Goal: Information Seeking & Learning: Check status

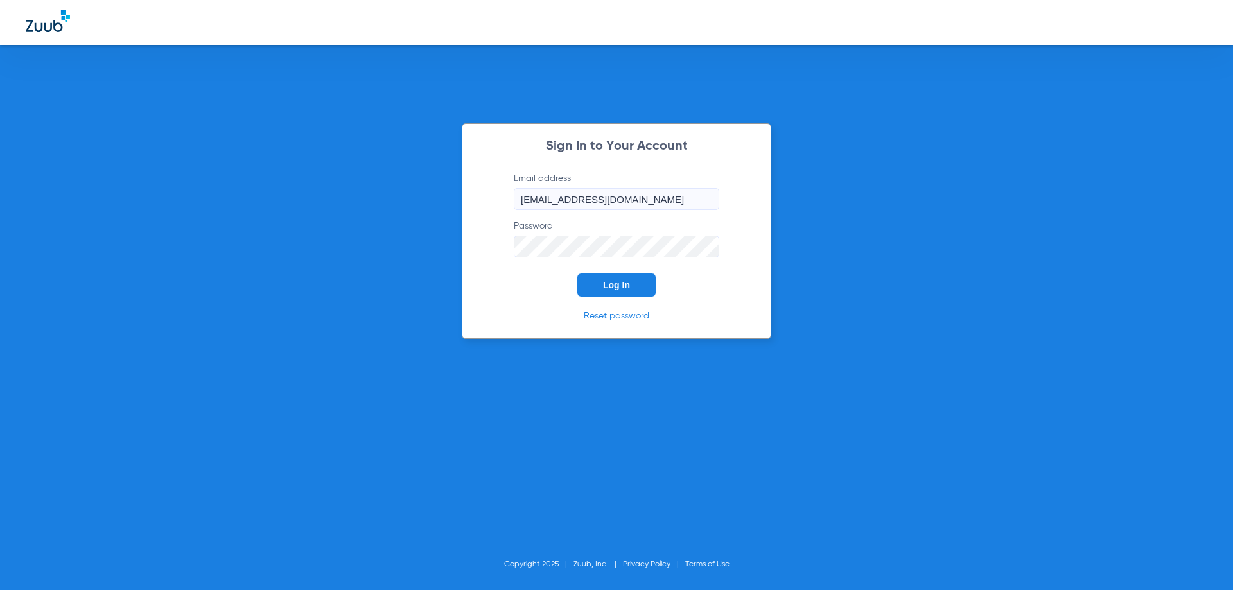
click at [614, 285] on span "Log In" at bounding box center [616, 285] width 27 height 10
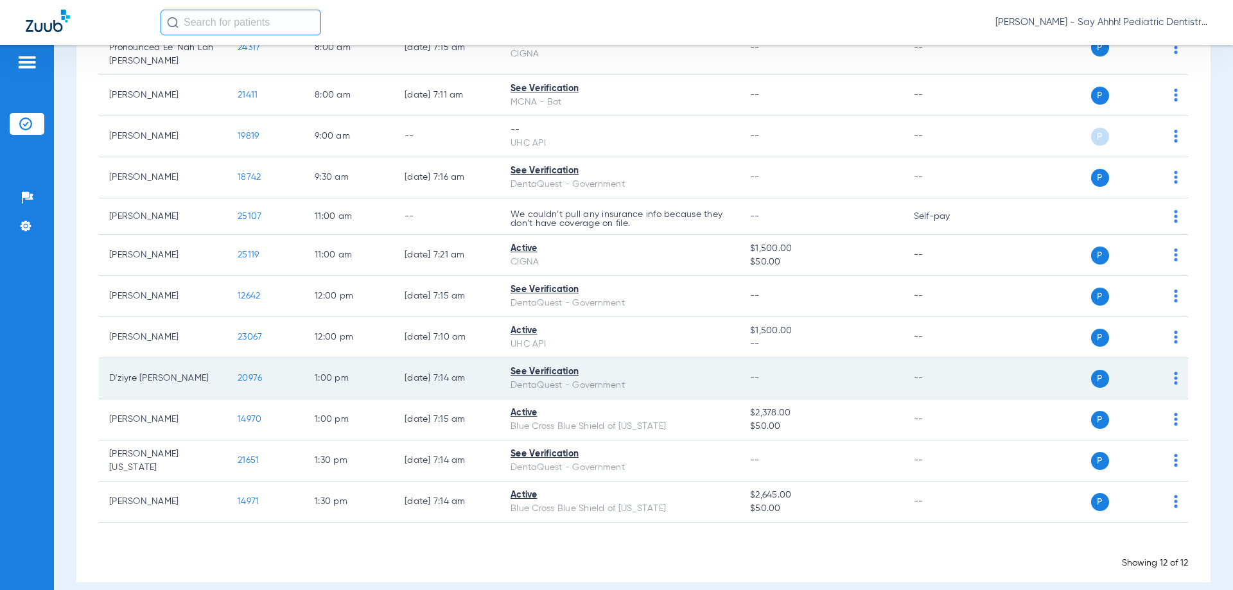
scroll to position [194, 0]
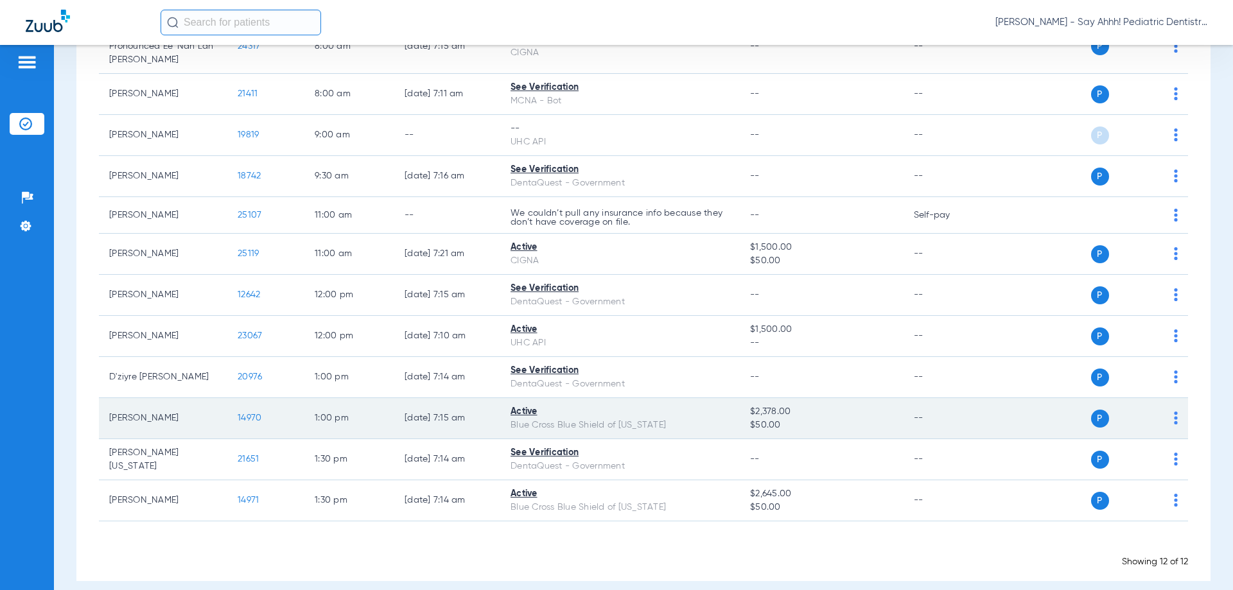
click at [252, 413] on span "14970" at bounding box center [250, 417] width 24 height 9
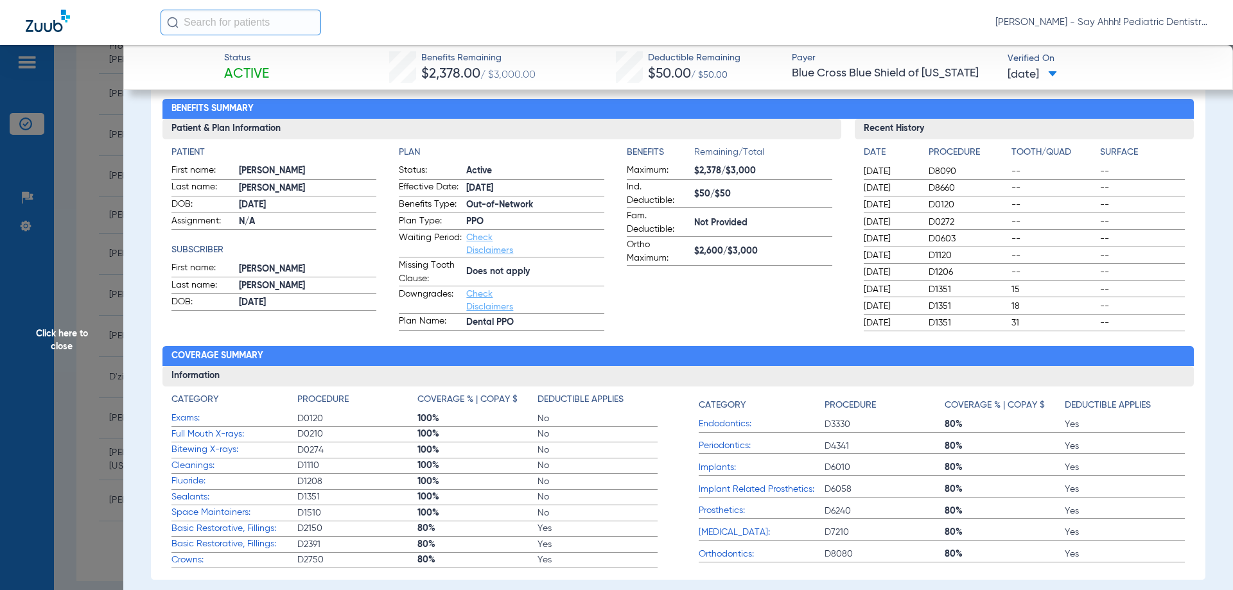
scroll to position [0, 0]
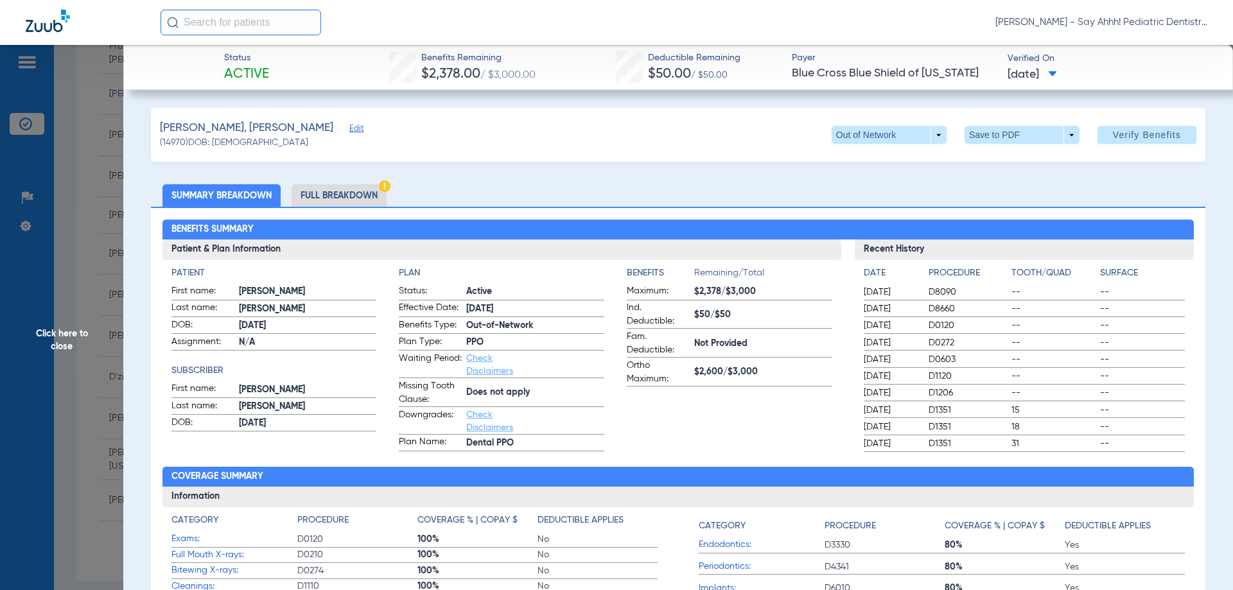
click at [336, 195] on li "Full Breakdown" at bounding box center [338, 195] width 95 height 22
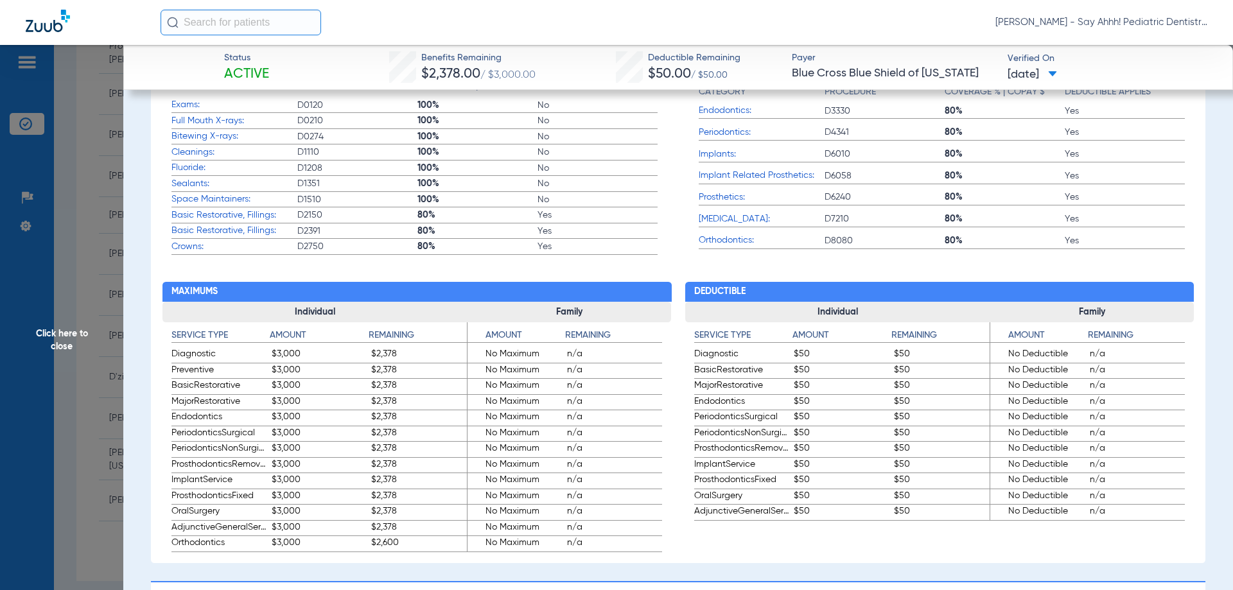
scroll to position [835, 0]
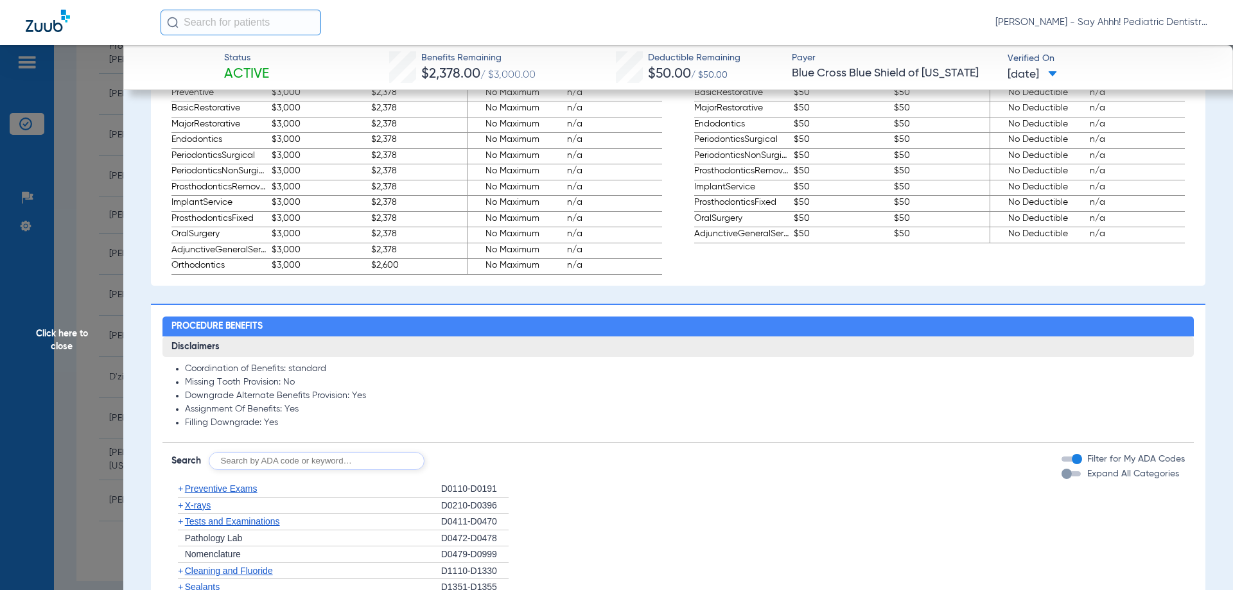
click at [306, 457] on input "text" at bounding box center [317, 461] width 216 height 18
type input "d0120, d0272, d1120, d1208, d1351, d0330"
click button "Search" at bounding box center [472, 461] width 51 height 18
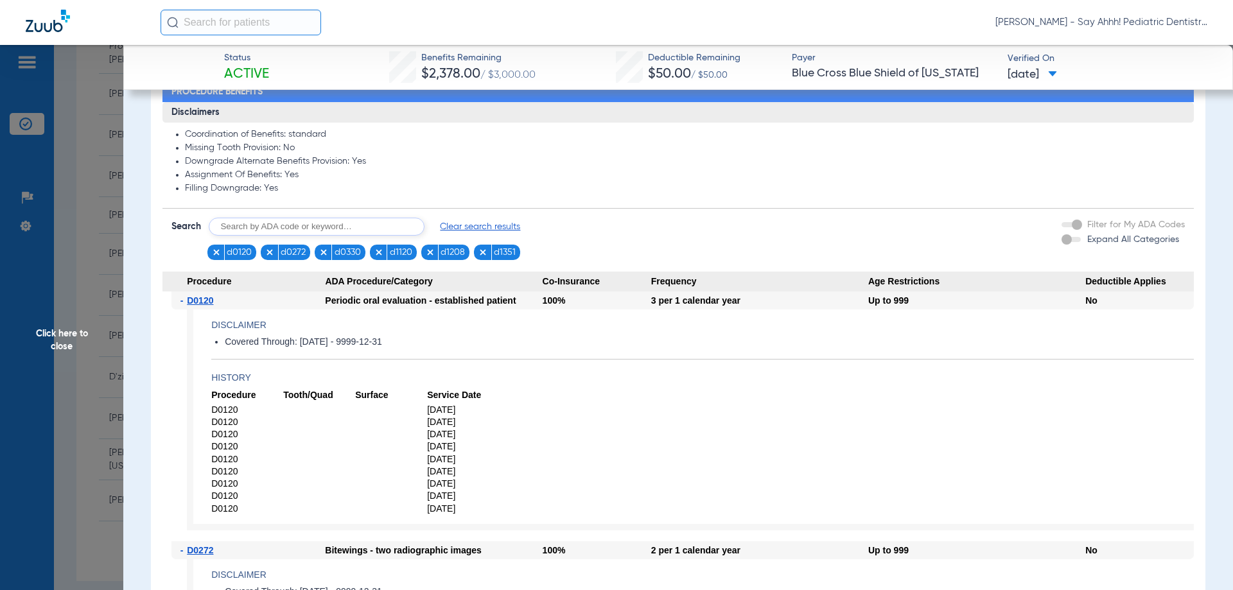
scroll to position [1091, 0]
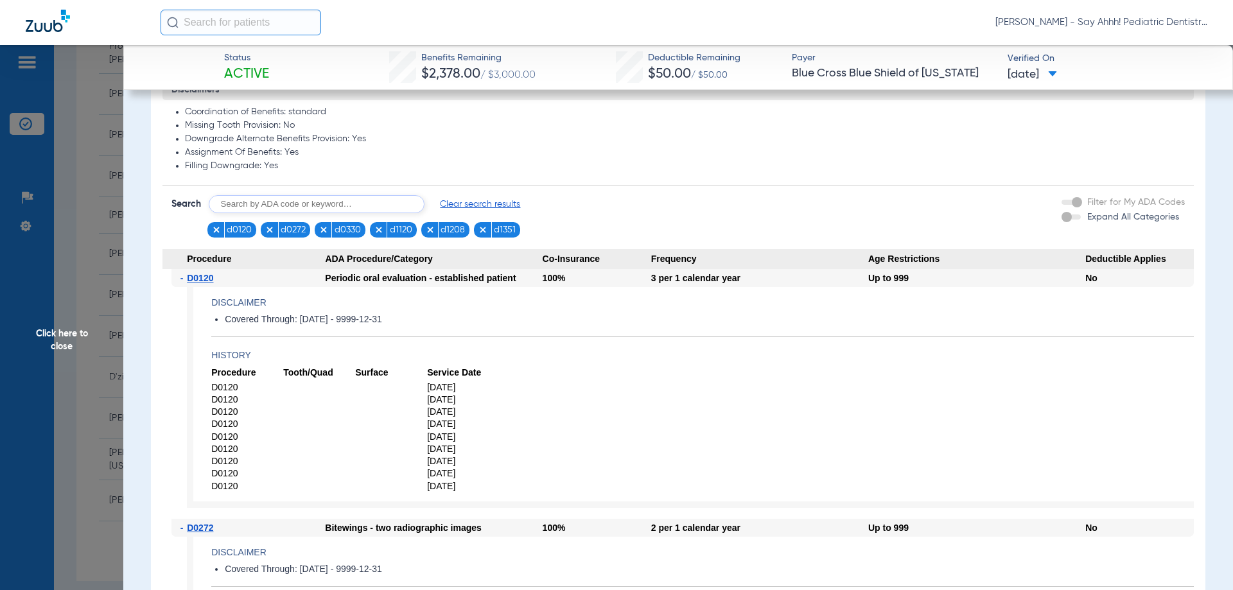
drag, startPoint x: 426, startPoint y: 325, endPoint x: 186, endPoint y: 277, distance: 244.9
click at [186, 277] on div "- D0120 Periodic oral evaluation - established patient 100% 3 per 1 calendar ye…" at bounding box center [678, 394] width 1032 height 250
click at [189, 327] on app-benefits-detail "Disclaimer Covered Through: [DATE] - 9999-12-31 History Procedure Tooth/Quad Su…" at bounding box center [690, 397] width 1007 height 221
drag, startPoint x: 319, startPoint y: 326, endPoint x: 186, endPoint y: 284, distance: 139.9
click at [186, 284] on div "- D0120 Periodic oral evaluation - established patient 100% 3 per 1 calendar ye…" at bounding box center [678, 394] width 1032 height 250
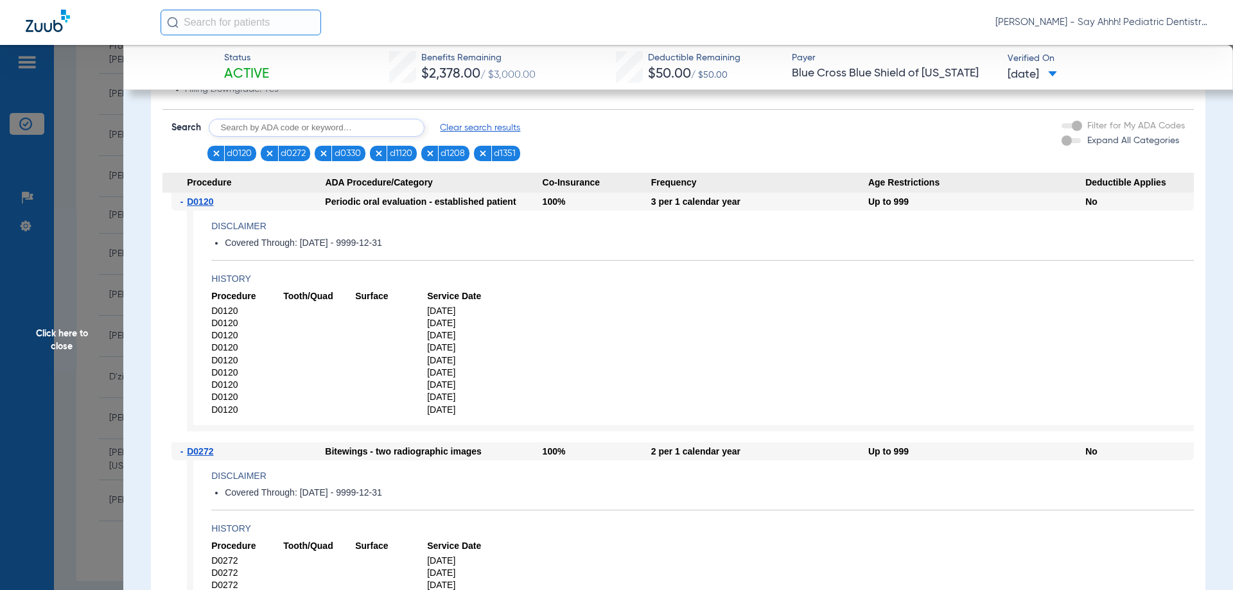
scroll to position [1156, 0]
